Goal: Transaction & Acquisition: Purchase product/service

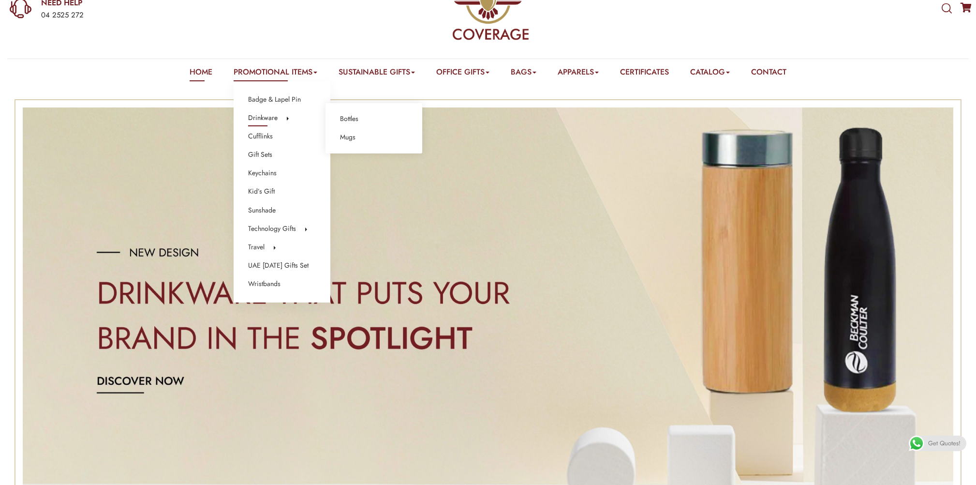
click at [265, 115] on link "Drinkware" at bounding box center [262, 118] width 29 height 13
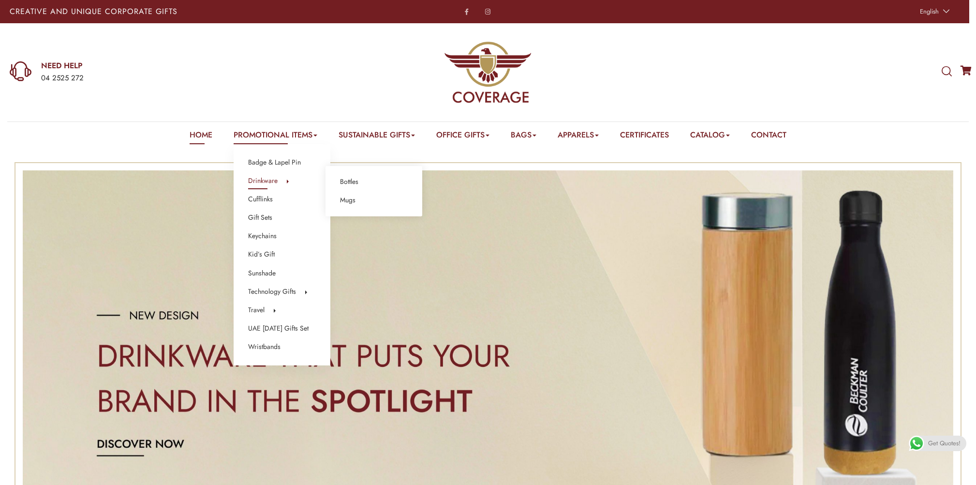
click at [272, 180] on li "Drinkware Bottles Mugs" at bounding box center [282, 181] width 68 height 13
click at [264, 180] on link "Drinkware" at bounding box center [262, 181] width 29 height 13
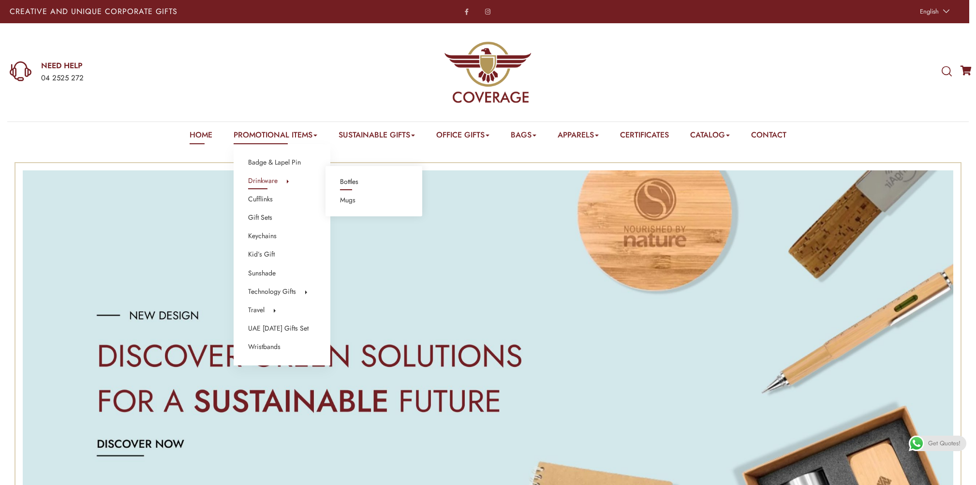
click at [350, 178] on link "Bottles" at bounding box center [349, 182] width 18 height 13
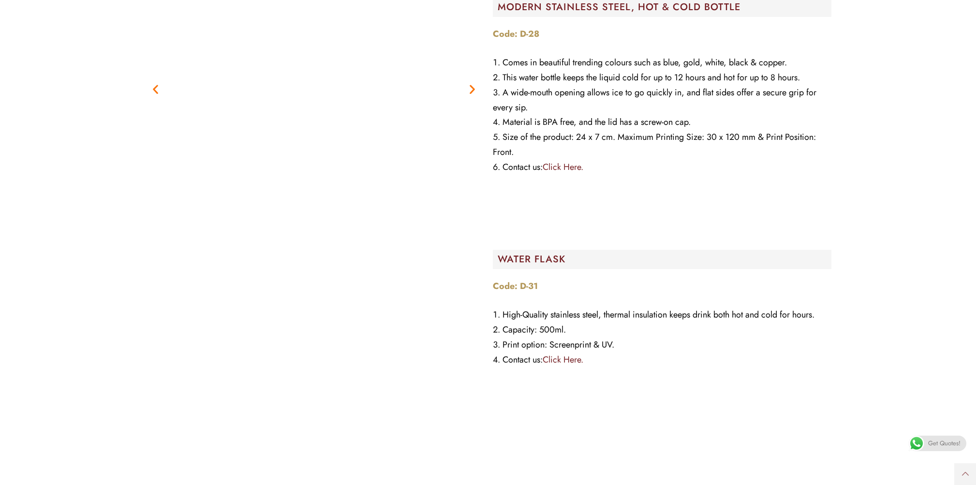
scroll to position [10686, 0]
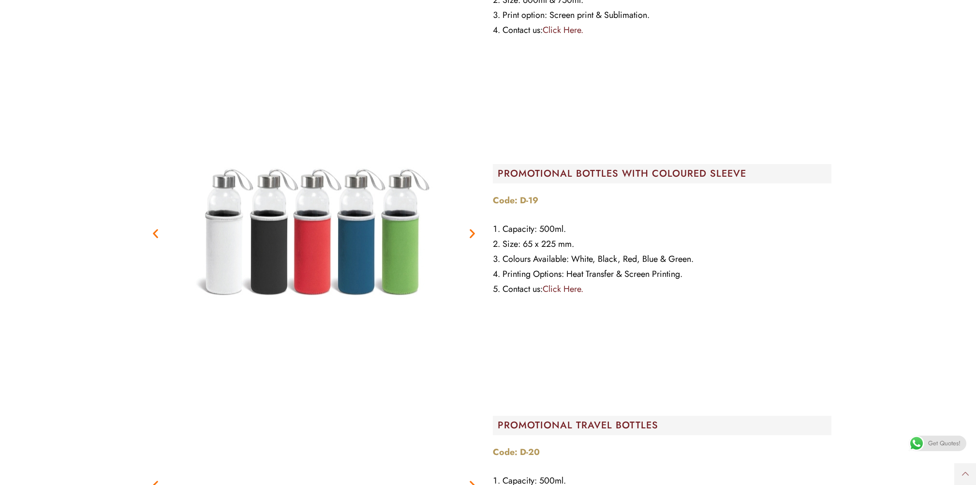
click at [527, 204] on strong "Code: D-19" at bounding box center [515, 200] width 45 height 13
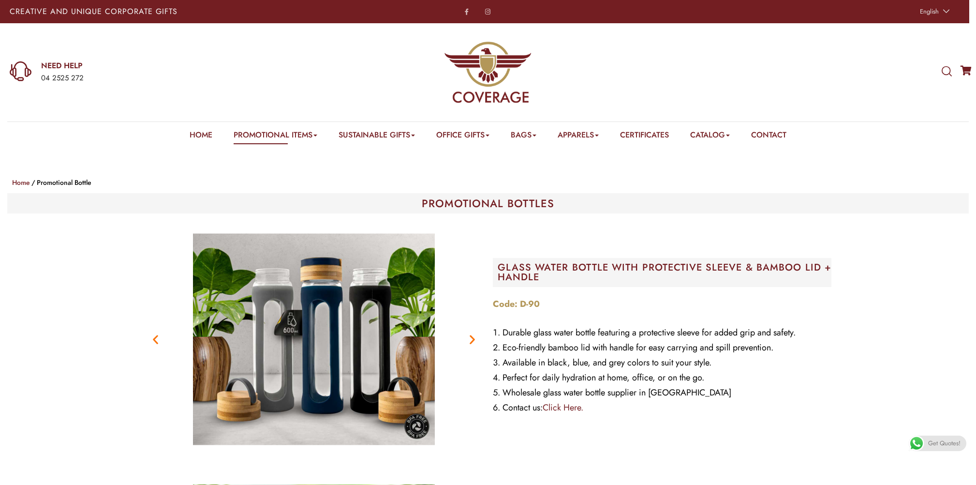
scroll to position [0, 0]
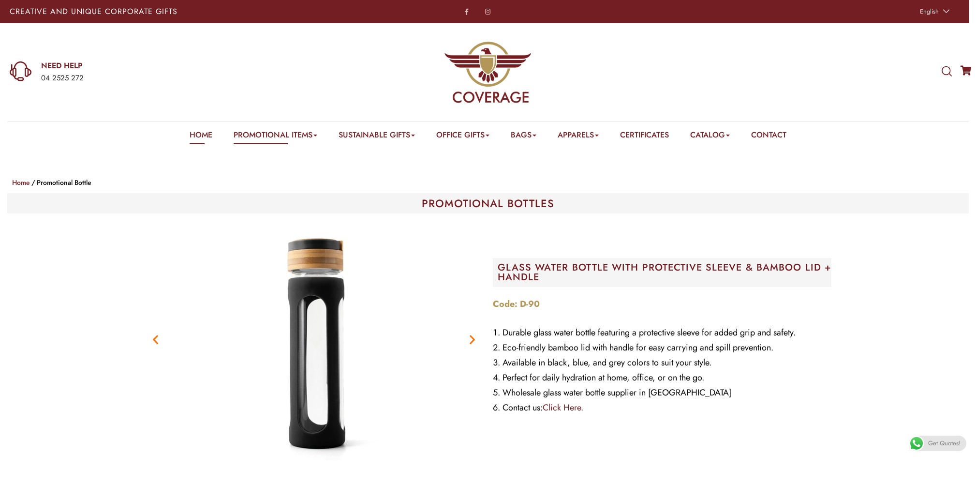
click at [191, 139] on link "Home" at bounding box center [201, 136] width 23 height 15
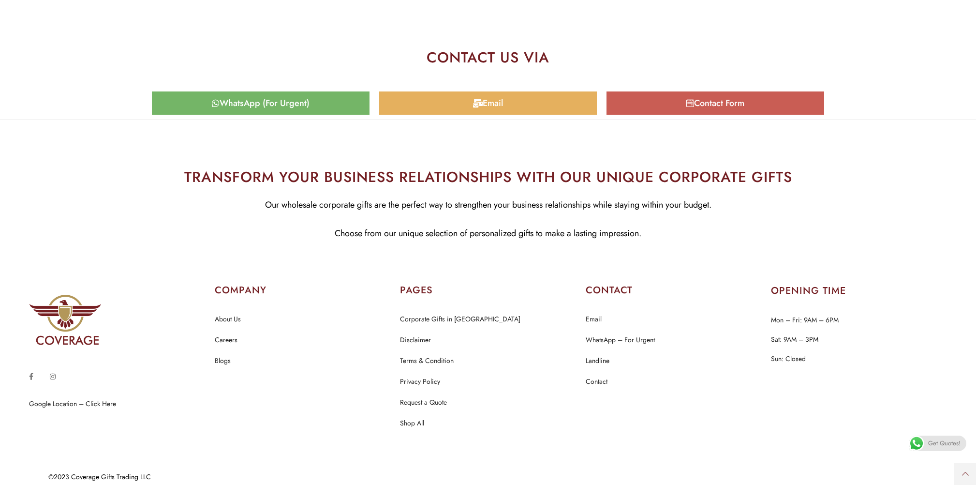
scroll to position [4763, 0]
